Goal: Use online tool/utility: Utilize a website feature to perform a specific function

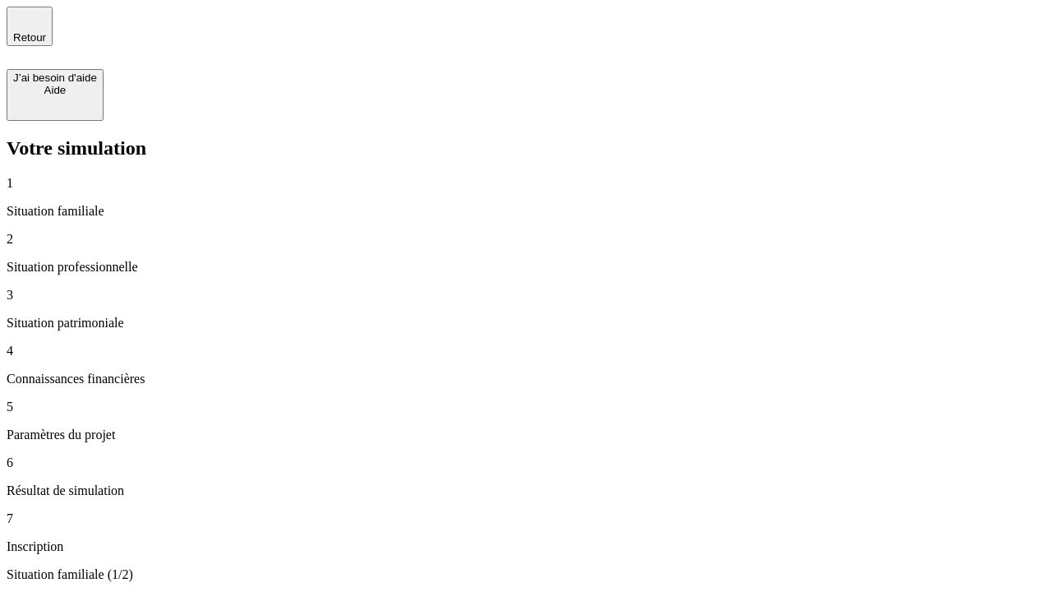
type input "30 000"
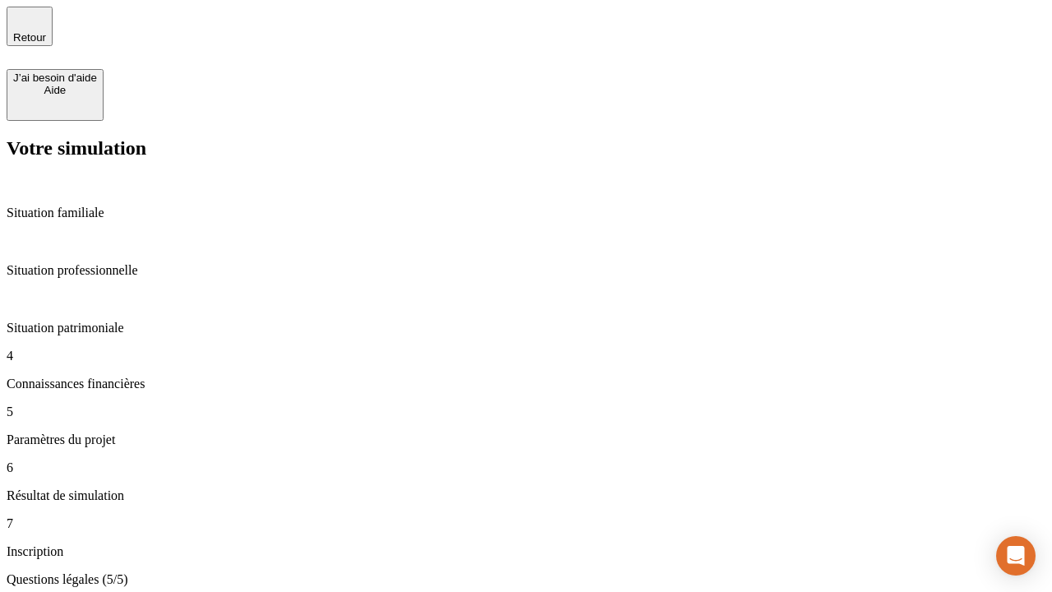
type input "25"
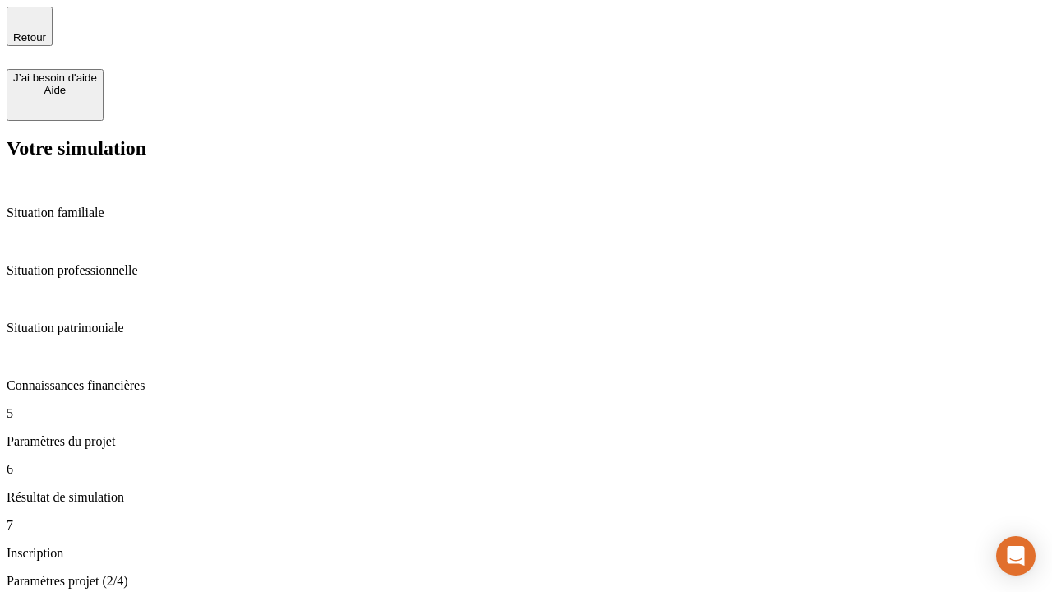
type input "64"
type input "1 000"
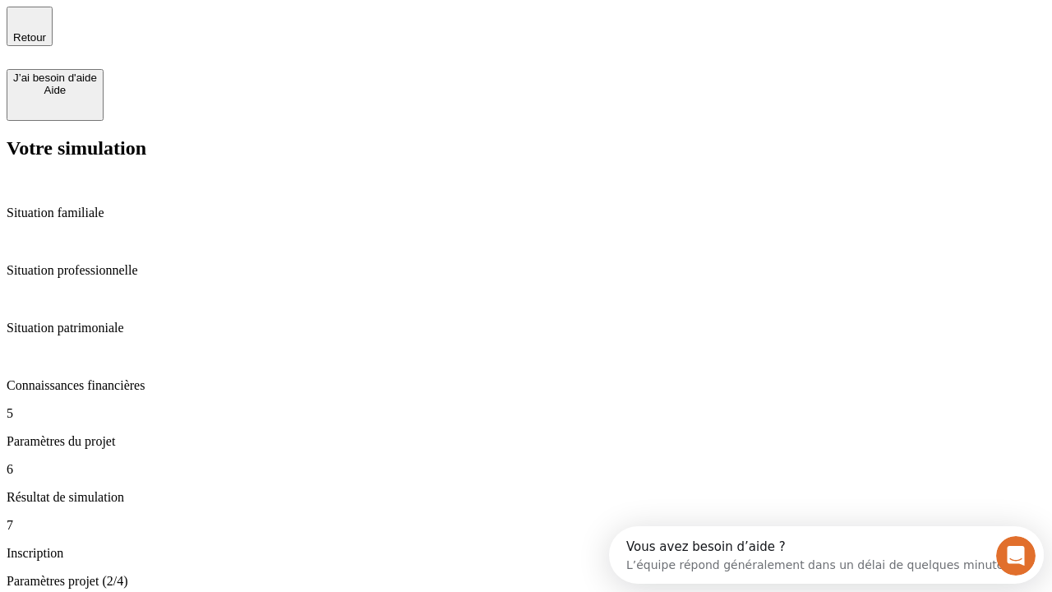
type input "640"
type input "47"
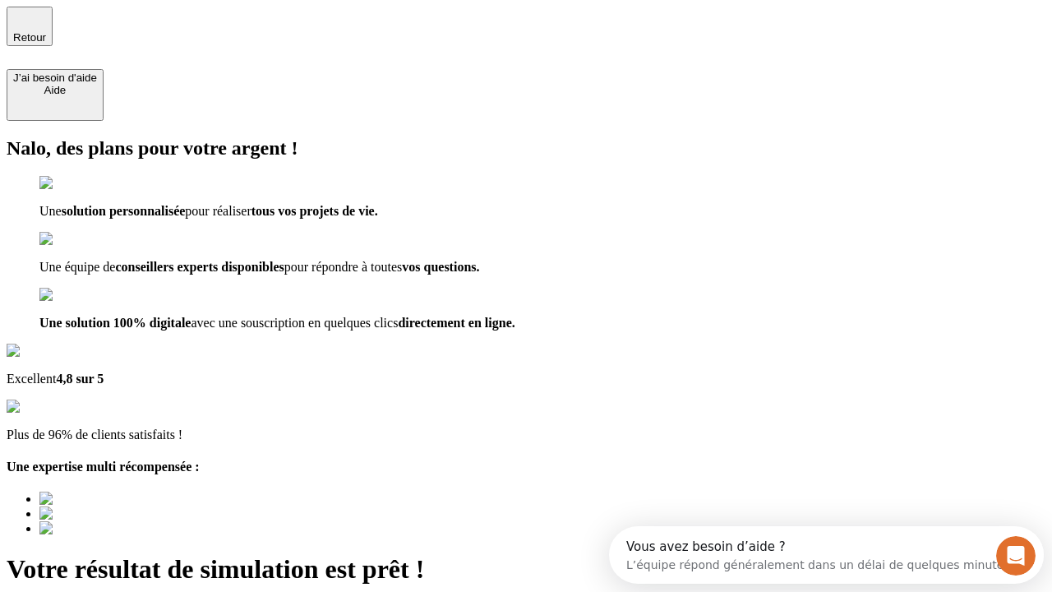
type input "[EMAIL_ADDRESS][PERSON_NAME][DOMAIN_NAME]"
